Goal: Transaction & Acquisition: Purchase product/service

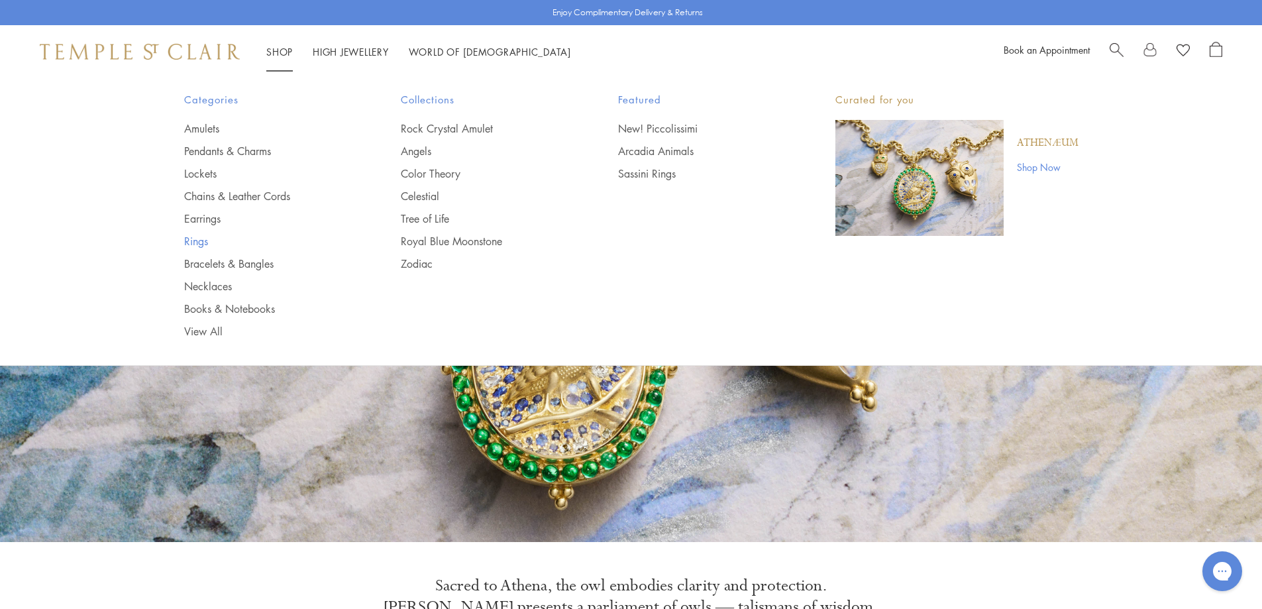
click at [193, 239] on link "Rings" at bounding box center [266, 241] width 164 height 15
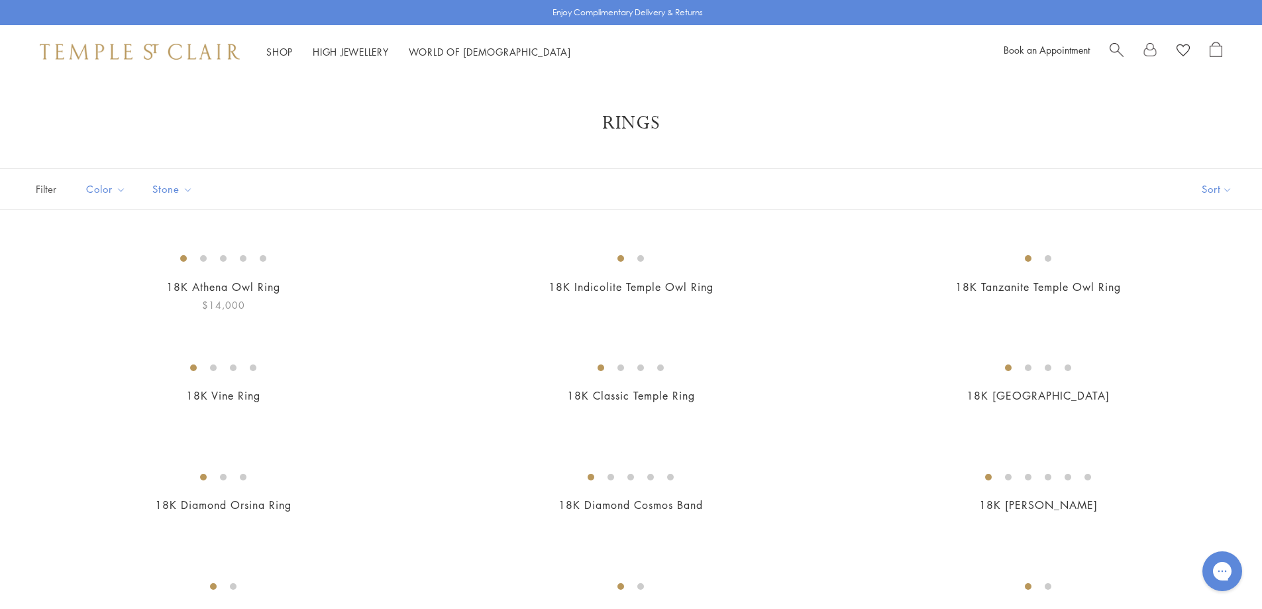
click at [0, 0] on img at bounding box center [0, 0] width 0 height 0
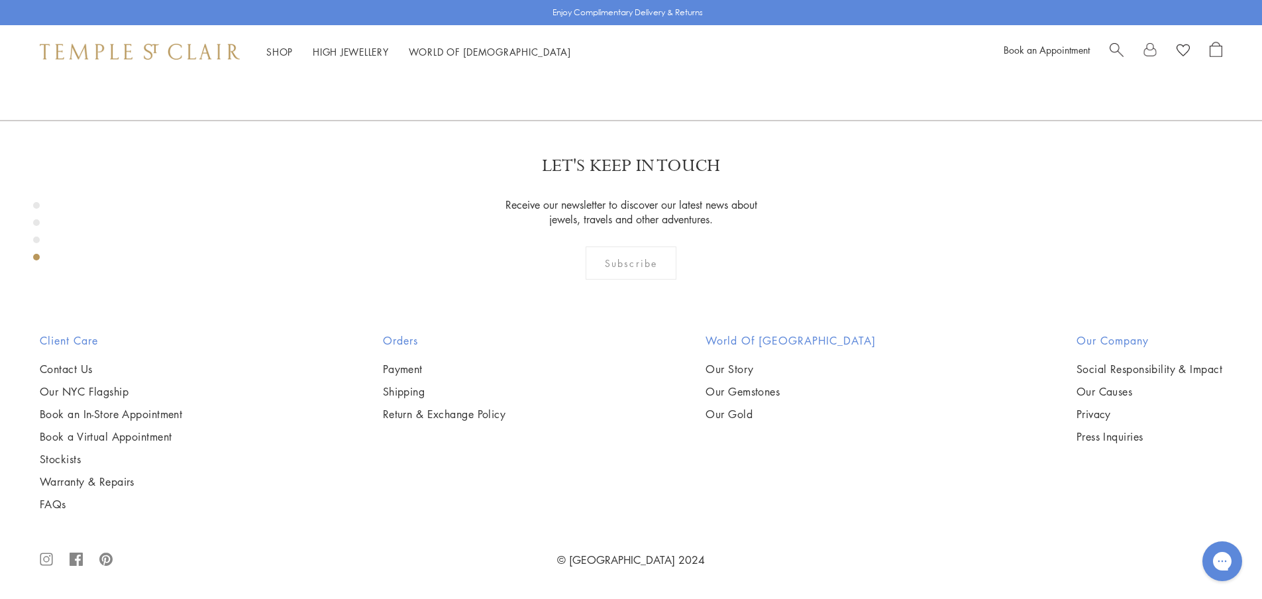
scroll to position [2385, 0]
